Goal: Task Accomplishment & Management: Use online tool/utility

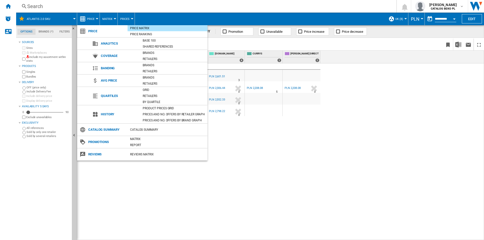
click at [330, 163] on md-backdrop at bounding box center [242, 120] width 484 height 240
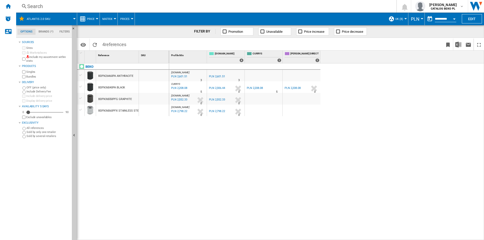
click at [419, 21] on button "PLN" at bounding box center [416, 19] width 11 height 13
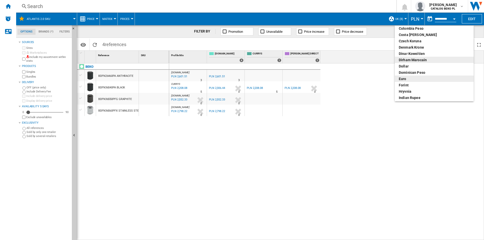
scroll to position [50, 0]
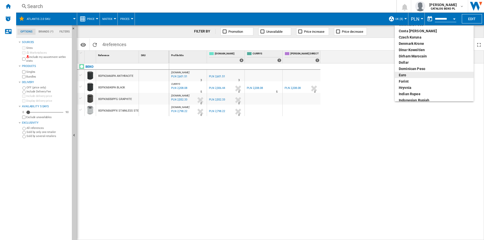
click at [414, 76] on div "euro" at bounding box center [434, 75] width 71 height 5
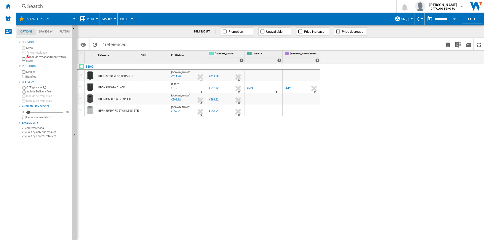
click at [91, 17] on button "Price" at bounding box center [92, 19] width 10 height 13
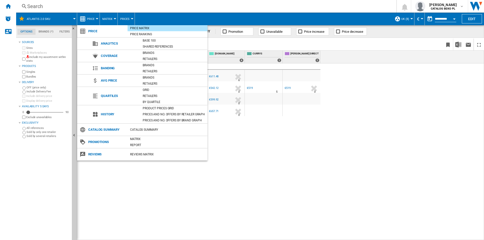
click at [111, 22] on md-backdrop at bounding box center [242, 120] width 484 height 240
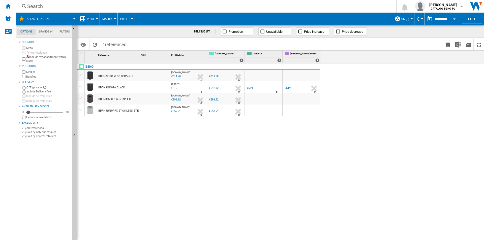
click at [122, 17] on span "Prices" at bounding box center [124, 18] width 9 height 3
click at [109, 19] on md-backdrop at bounding box center [242, 120] width 484 height 240
click at [109, 19] on span "Matrix" at bounding box center [107, 18] width 10 height 3
click at [93, 19] on md-backdrop at bounding box center [242, 120] width 484 height 240
click at [93, 19] on span "Price" at bounding box center [91, 18] width 8 height 3
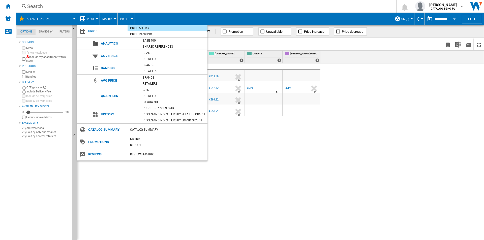
click at [114, 18] on md-backdrop at bounding box center [242, 120] width 484 height 240
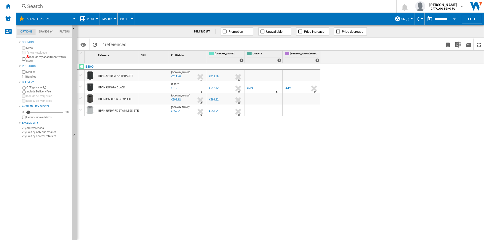
click at [106, 18] on span "Matrix" at bounding box center [107, 18] width 10 height 3
click at [99, 19] on md-backdrop at bounding box center [242, 120] width 484 height 240
click at [93, 20] on span "Price" at bounding box center [91, 18] width 8 height 3
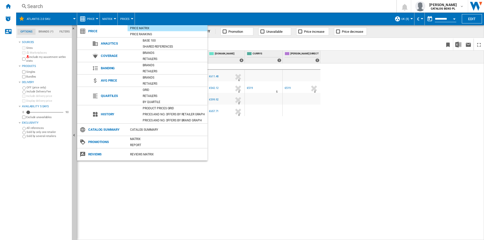
click at [249, 189] on md-backdrop at bounding box center [242, 120] width 484 height 240
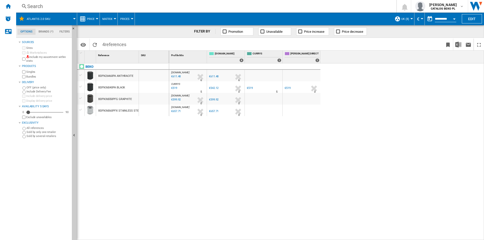
click at [39, 28] on md-tabs-canvas "Options Brands (*) Filters Options Brands (*) Filters" at bounding box center [46, 31] width 61 height 13
click at [40, 29] on md-tab-item "Brands (*)" at bounding box center [46, 32] width 21 height 6
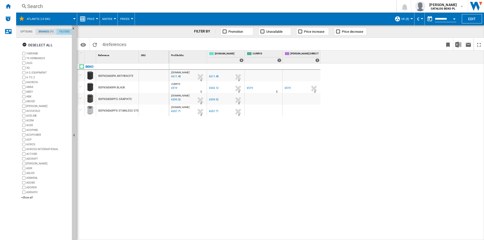
click at [59, 31] on md-tab-item "Filters" at bounding box center [64, 32] width 16 height 6
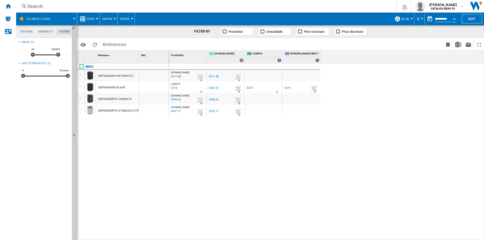
click at [20, 32] on md-tab-item "Options" at bounding box center [26, 32] width 18 height 6
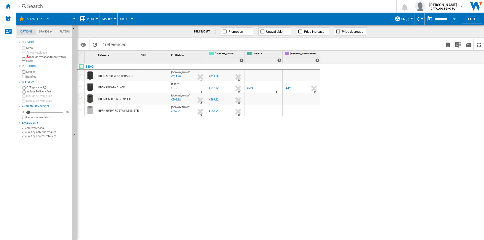
scroll to position [6, 0]
click at [410, 20] on button "UK (8)" at bounding box center [406, 19] width 10 height 13
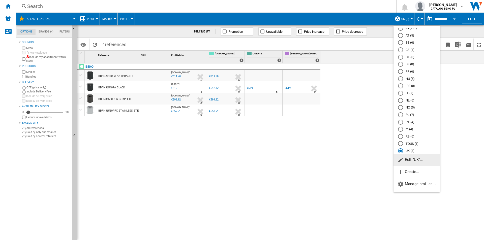
scroll to position [14, 0]
click at [355, 172] on md-backdrop at bounding box center [242, 120] width 484 height 240
